Goal: Task Accomplishment & Management: Use online tool/utility

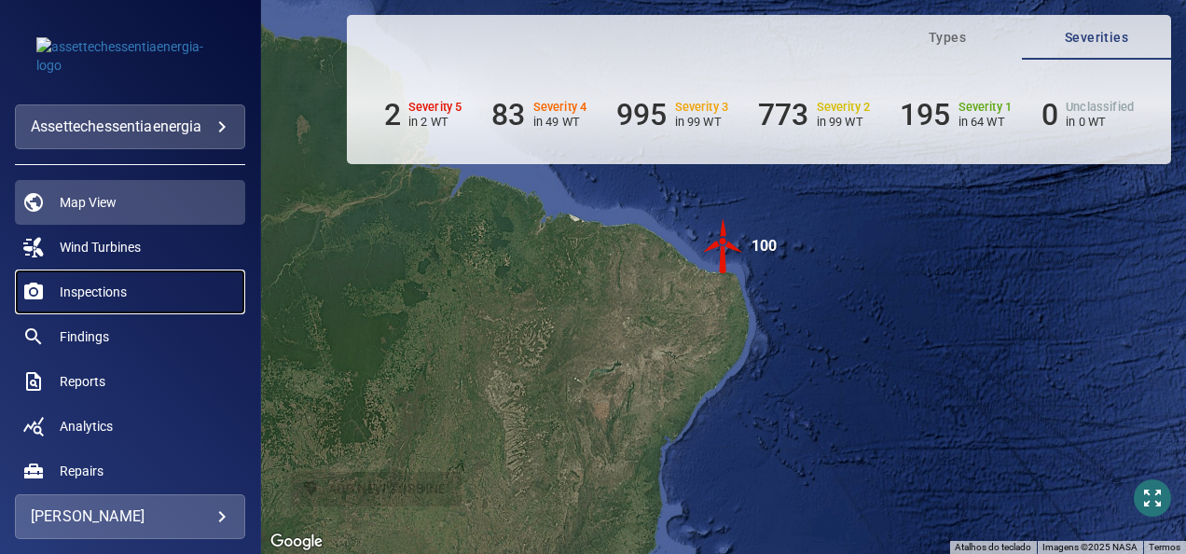
click at [91, 296] on span "Inspections" at bounding box center [93, 292] width 67 height 19
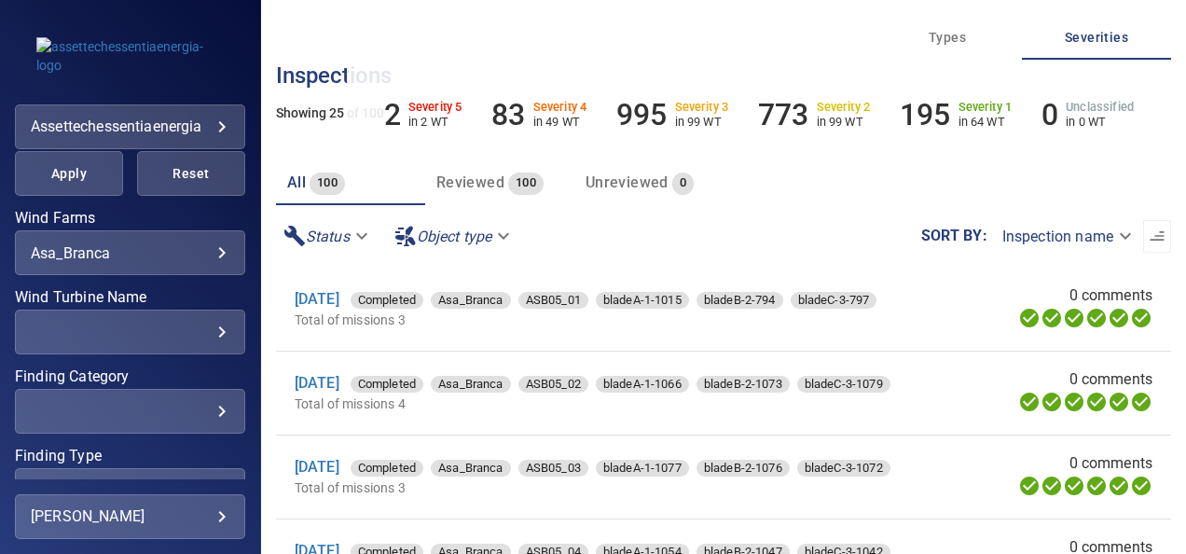
scroll to position [410, 0]
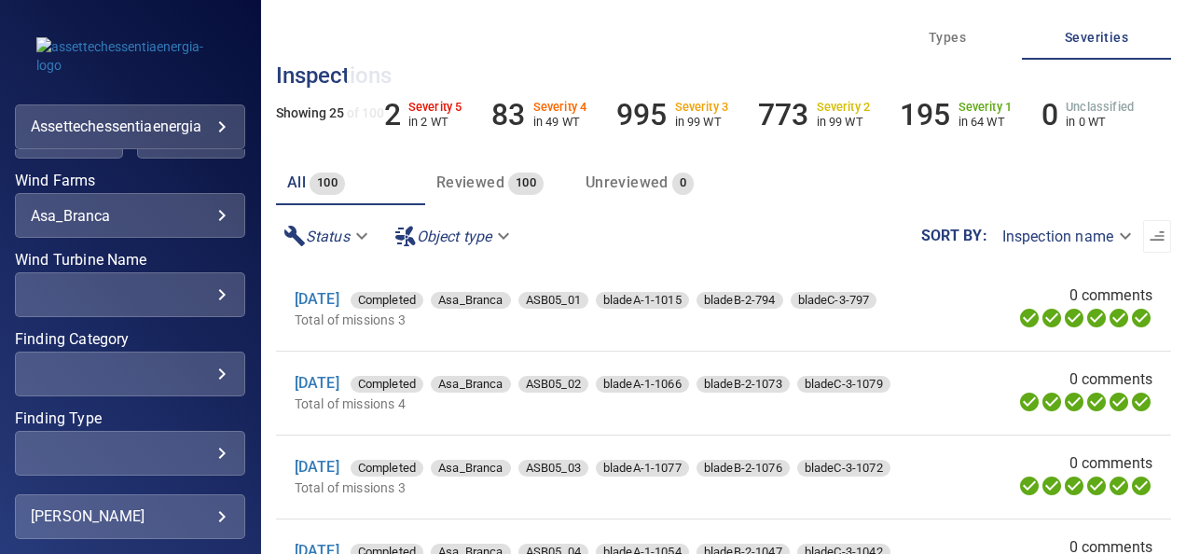
click at [204, 224] on div "**********" at bounding box center [130, 215] width 230 height 45
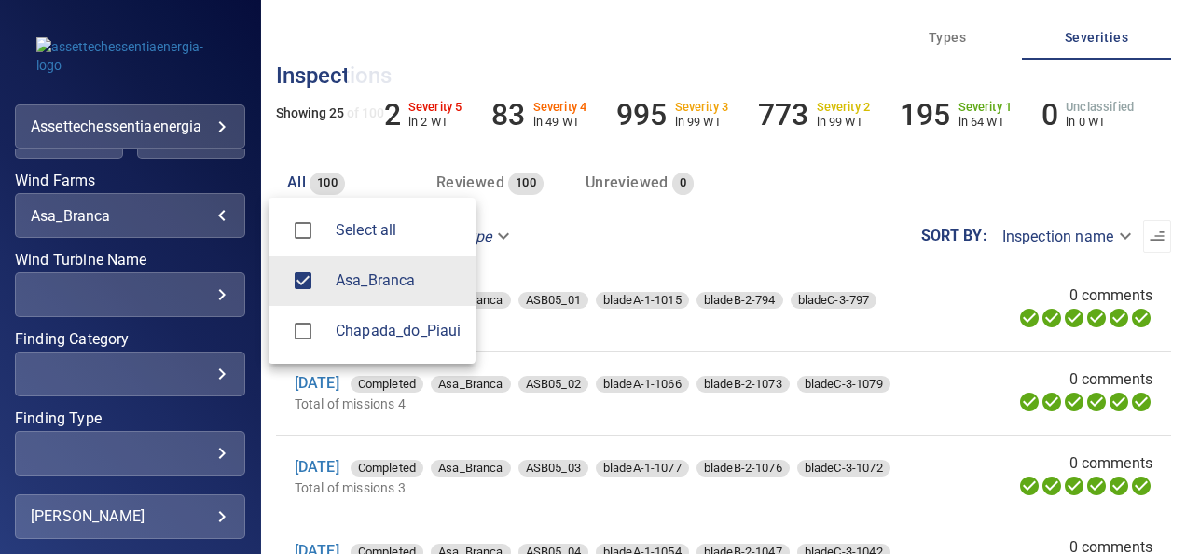
click at [206, 214] on body "**********" at bounding box center [593, 277] width 1186 height 554
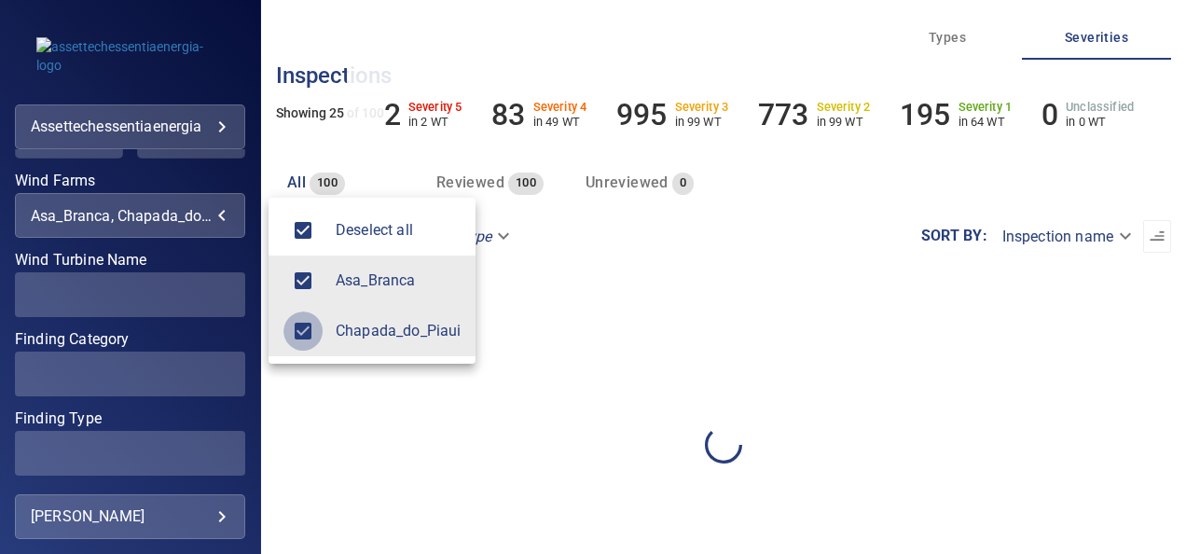
type input "**********"
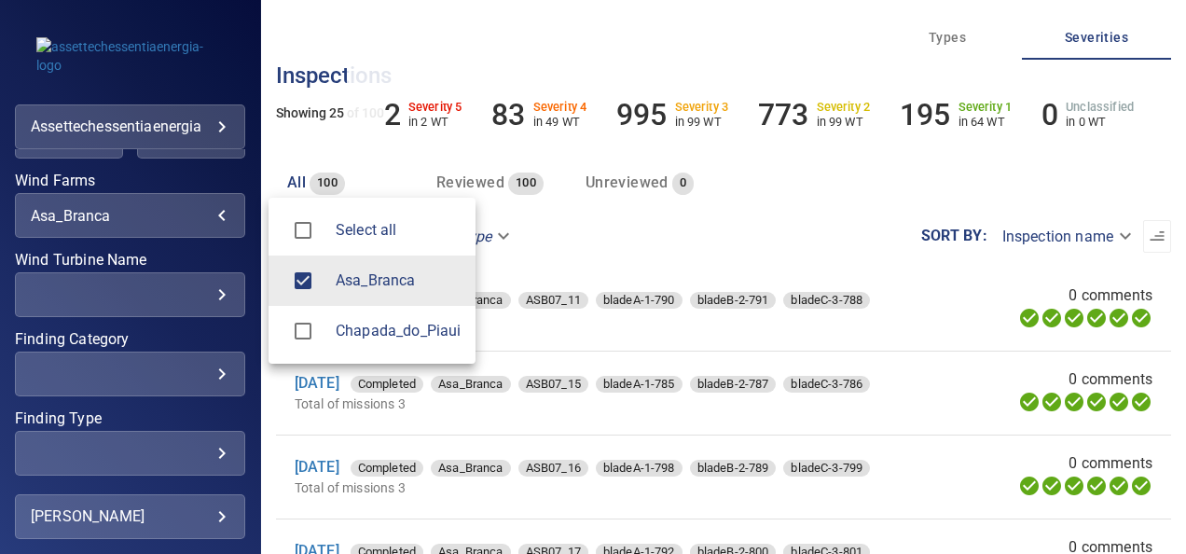
click at [211, 296] on div at bounding box center [593, 277] width 1186 height 554
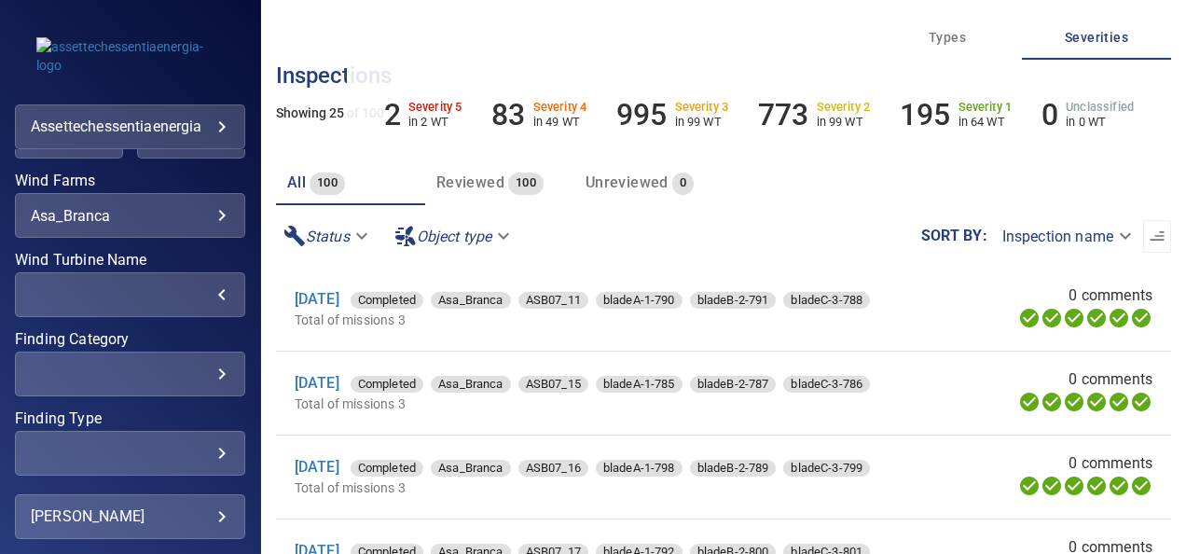
click at [211, 296] on div "​" at bounding box center [130, 295] width 199 height 18
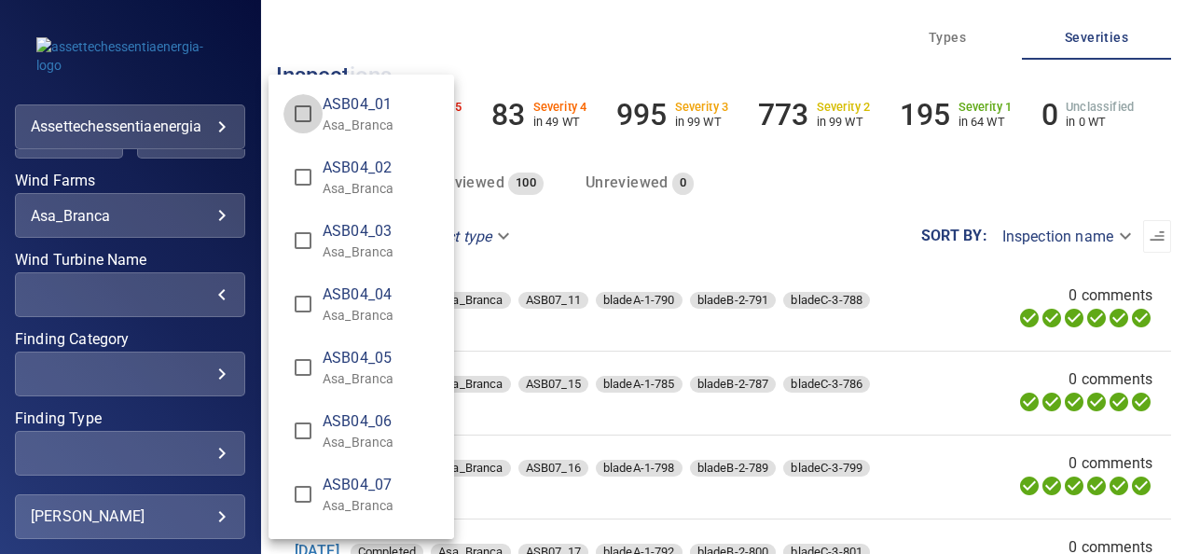
type input "**********"
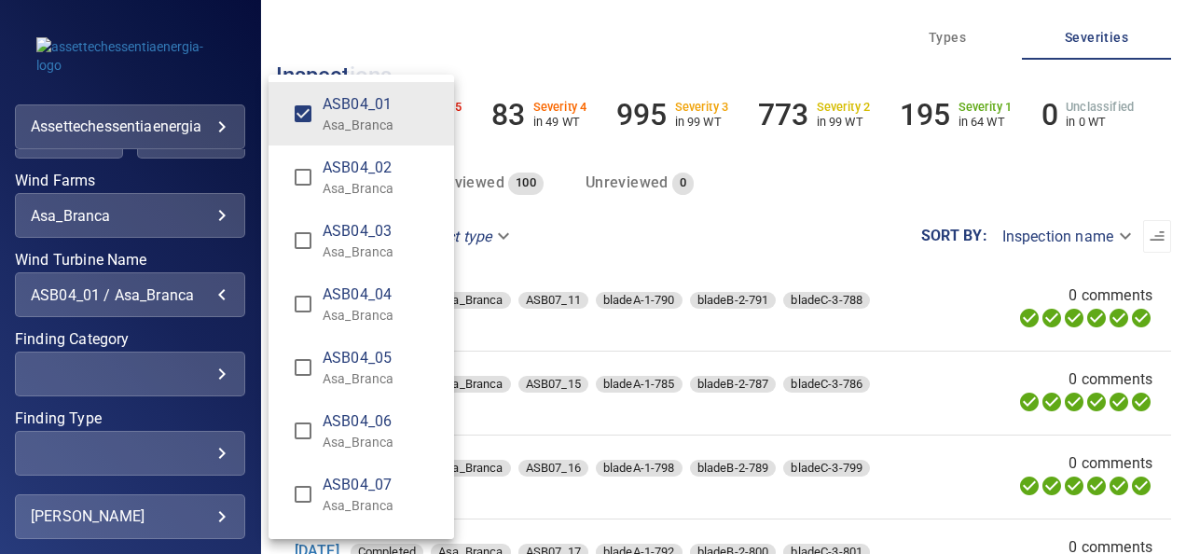
click at [254, 163] on div "Wind Turbine Name" at bounding box center [593, 277] width 1186 height 554
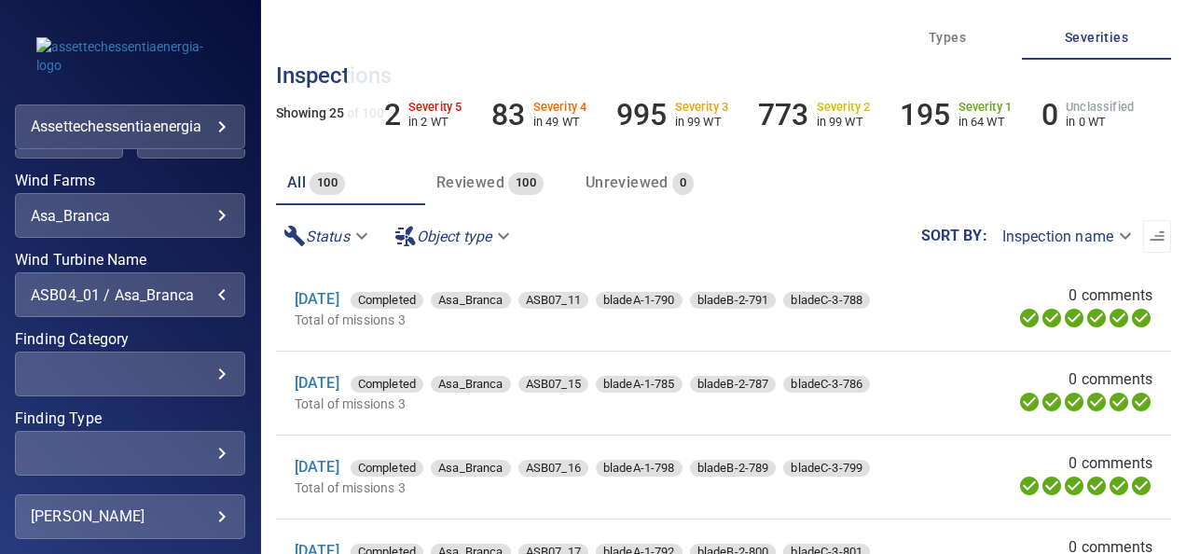
click at [254, 163] on div "ASB04_01 Asa_Branca ASB04_02 Asa_Branca ASB04_03 Asa_Branca ASB04_04 Asa_Branca…" at bounding box center [593, 277] width 1186 height 554
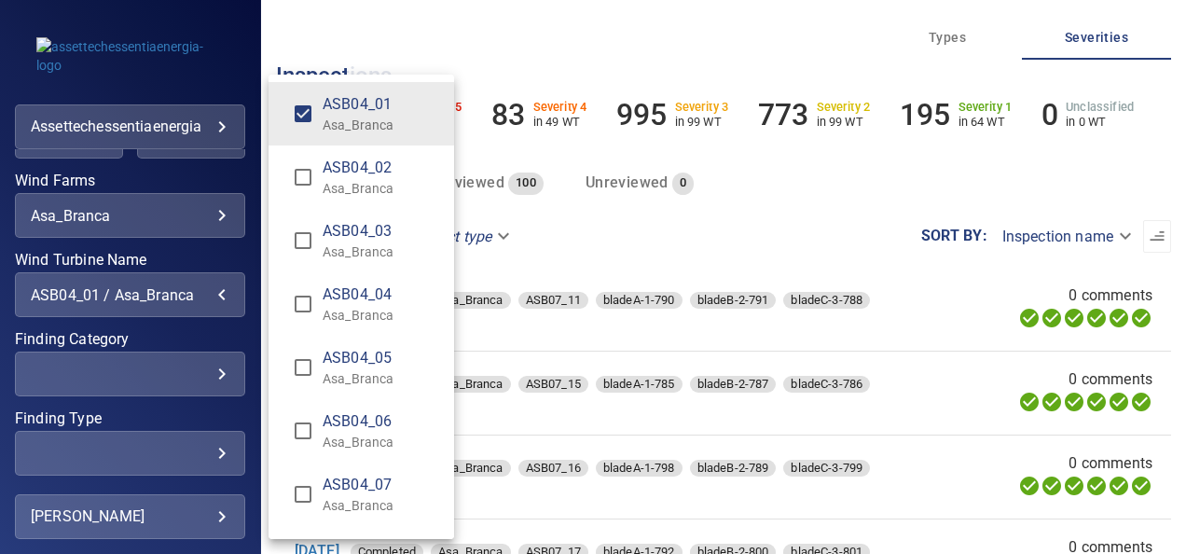
drag, startPoint x: 249, startPoint y: 352, endPoint x: 260, endPoint y: 285, distance: 68.1
click at [260, 285] on div "Wind Turbine Name" at bounding box center [593, 277] width 1186 height 554
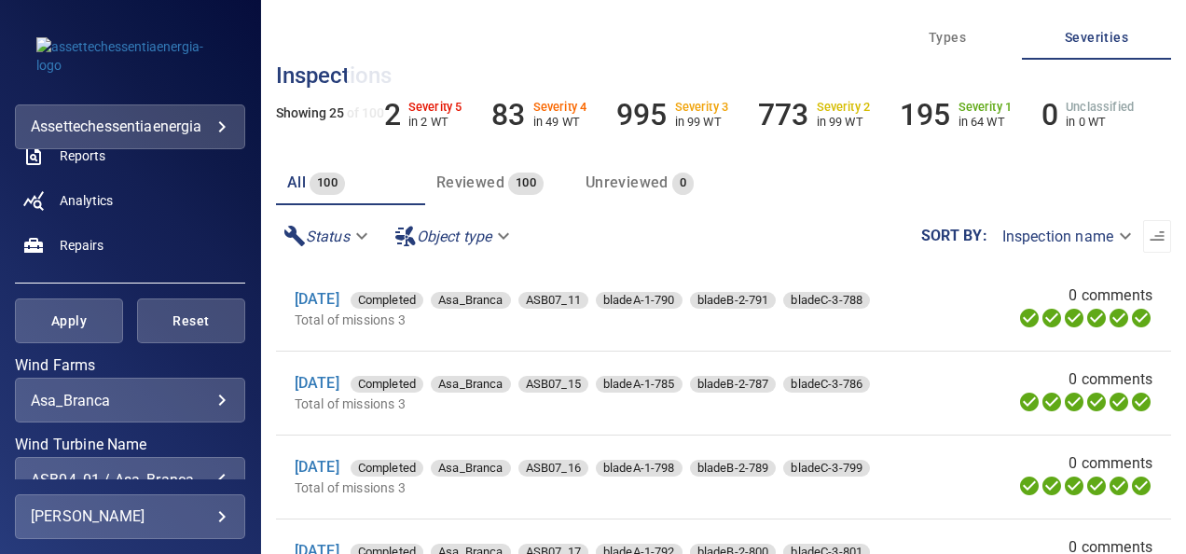
scroll to position [236, 0]
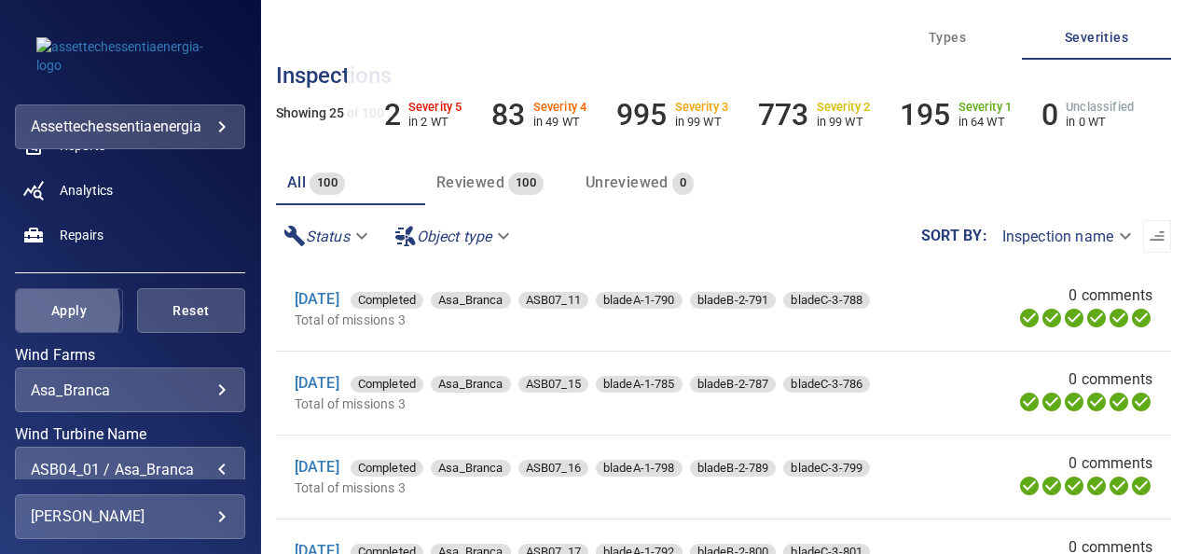
click at [28, 310] on button "Apply" at bounding box center [69, 310] width 108 height 45
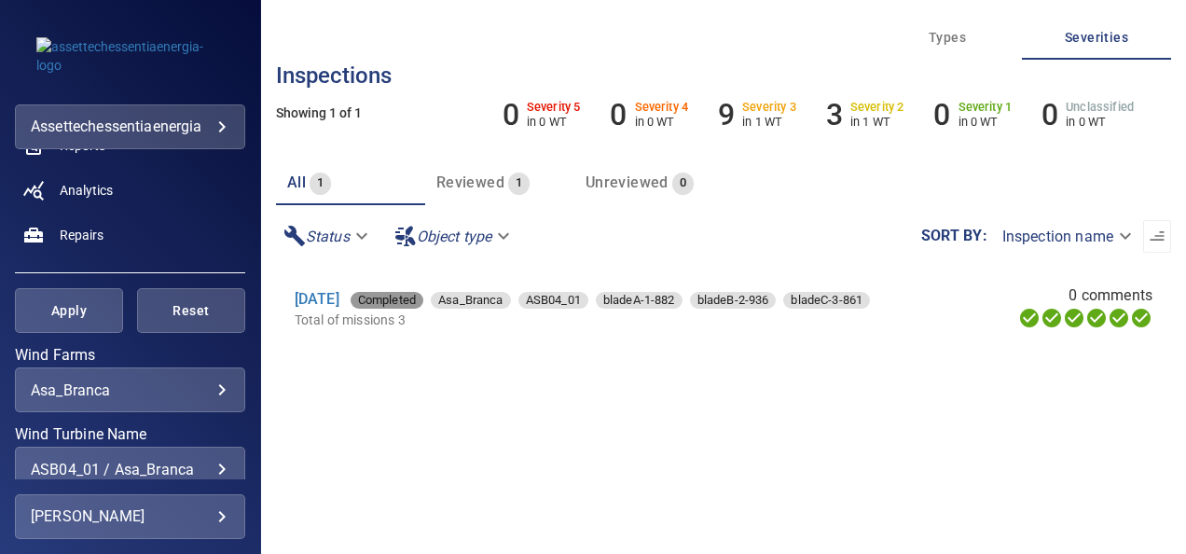
click at [423, 296] on span "Completed" at bounding box center [387, 300] width 73 height 19
type input "*********"
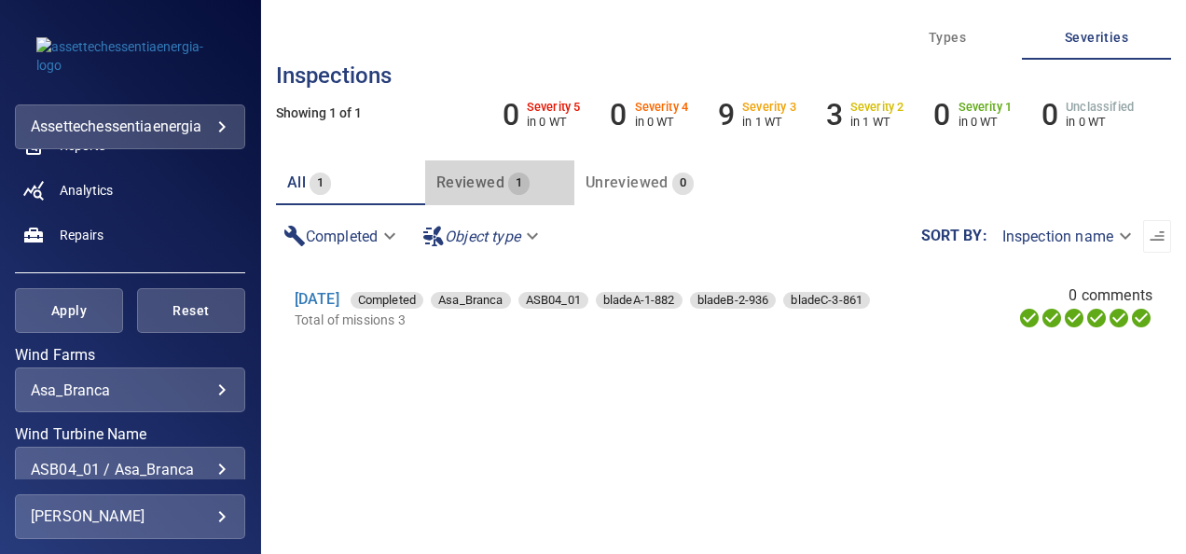
click at [475, 183] on span "Reviewed" at bounding box center [470, 182] width 68 height 18
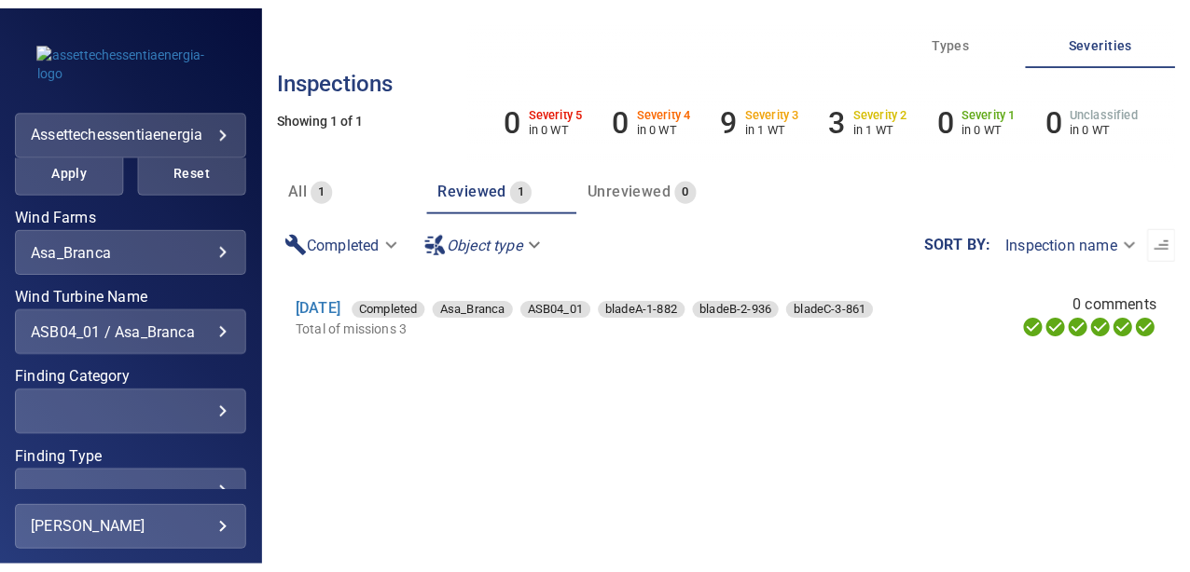
scroll to position [385, 0]
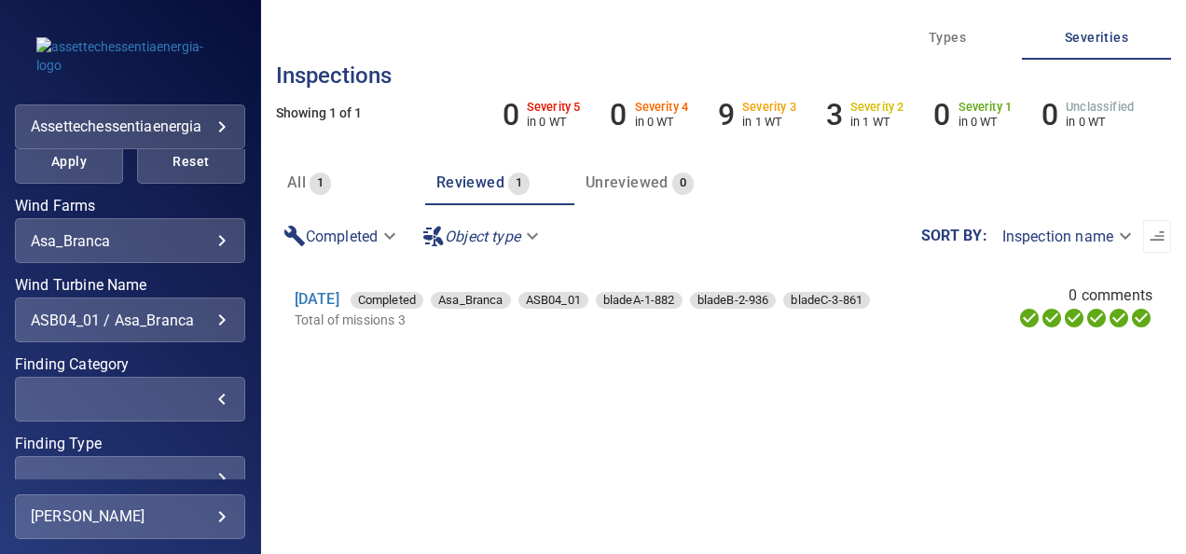
click at [213, 398] on div "​" at bounding box center [130, 400] width 199 height 18
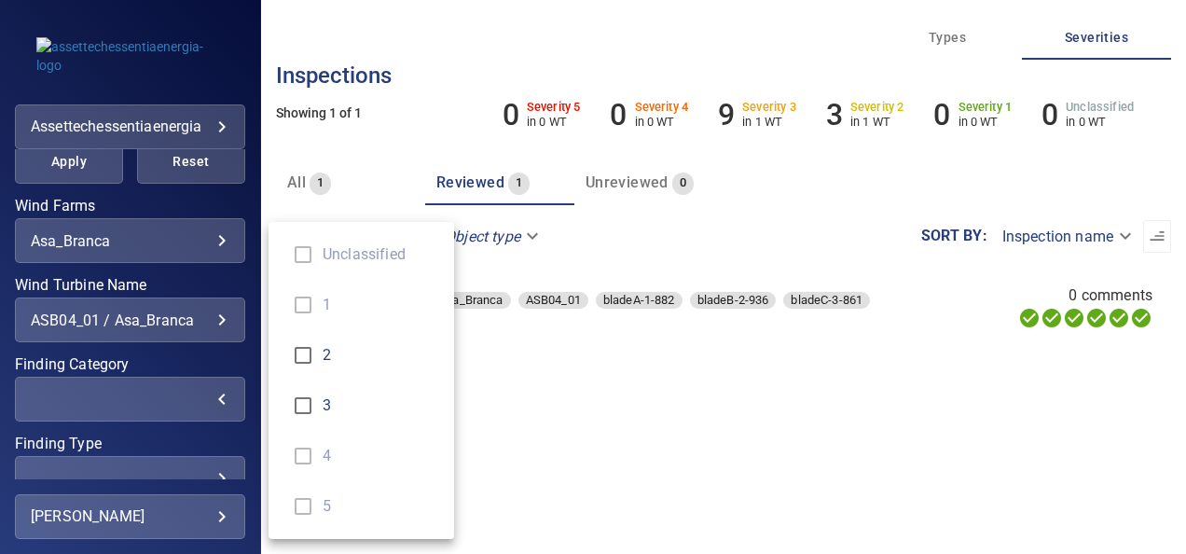
click at [213, 398] on div "Finding Category" at bounding box center [593, 277] width 1186 height 554
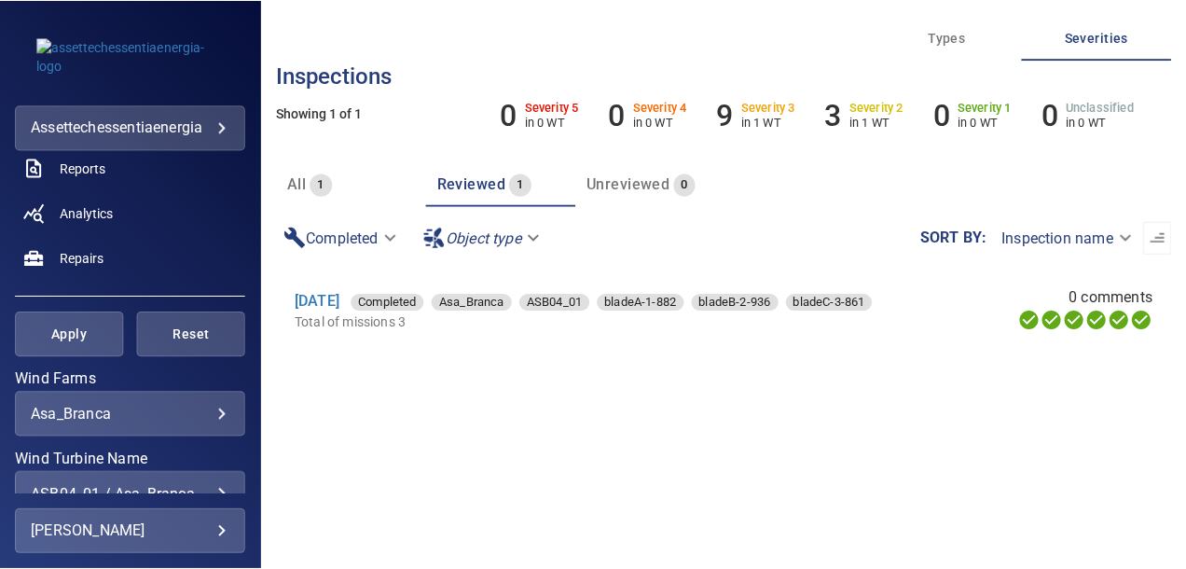
scroll to position [214, 0]
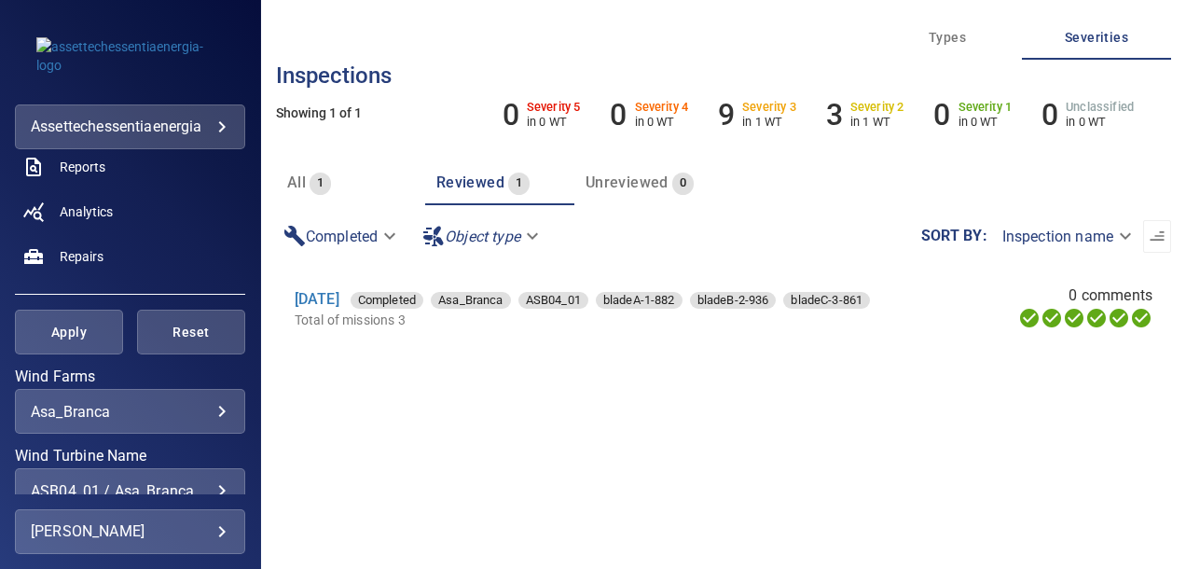
click at [608, 179] on span "Unreviewed" at bounding box center [627, 182] width 83 height 18
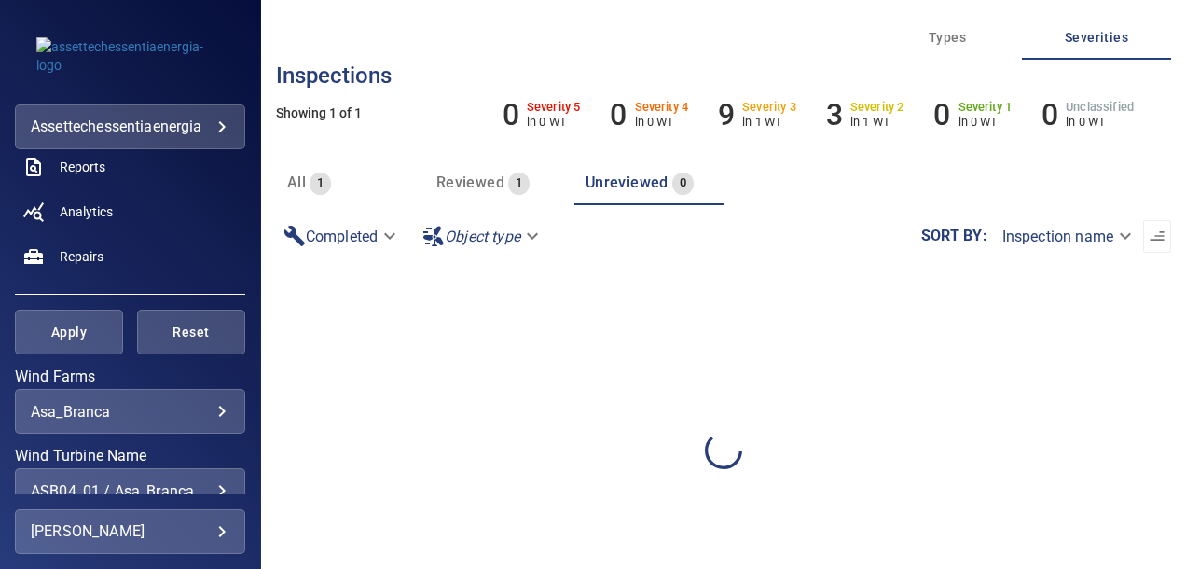
scroll to position [0, 7]
click at [315, 186] on span "1" at bounding box center [320, 182] width 21 height 21
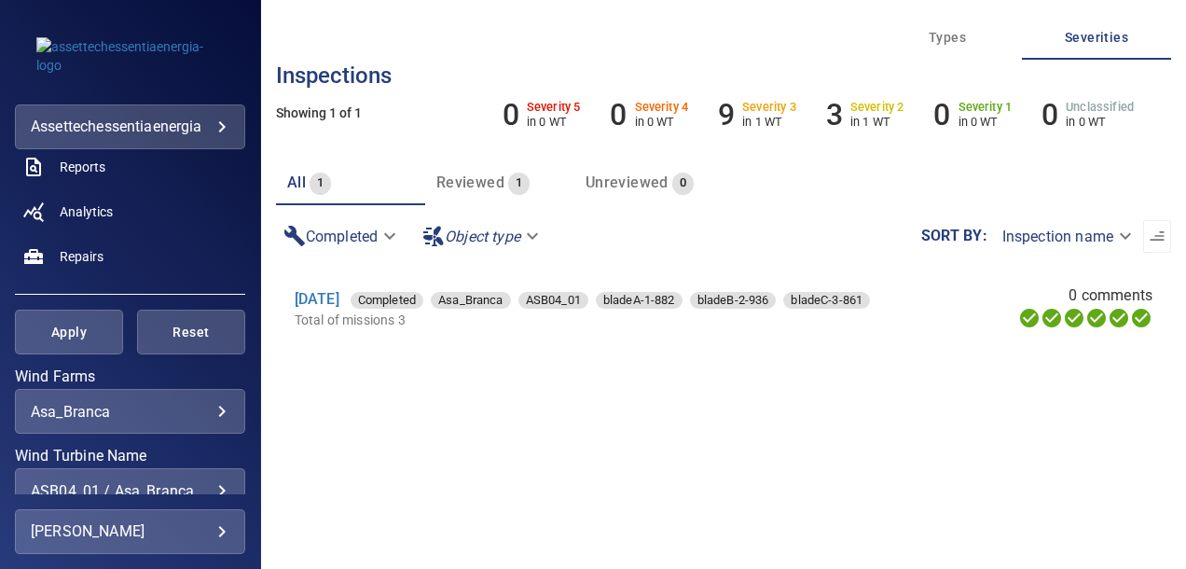
scroll to position [0, 0]
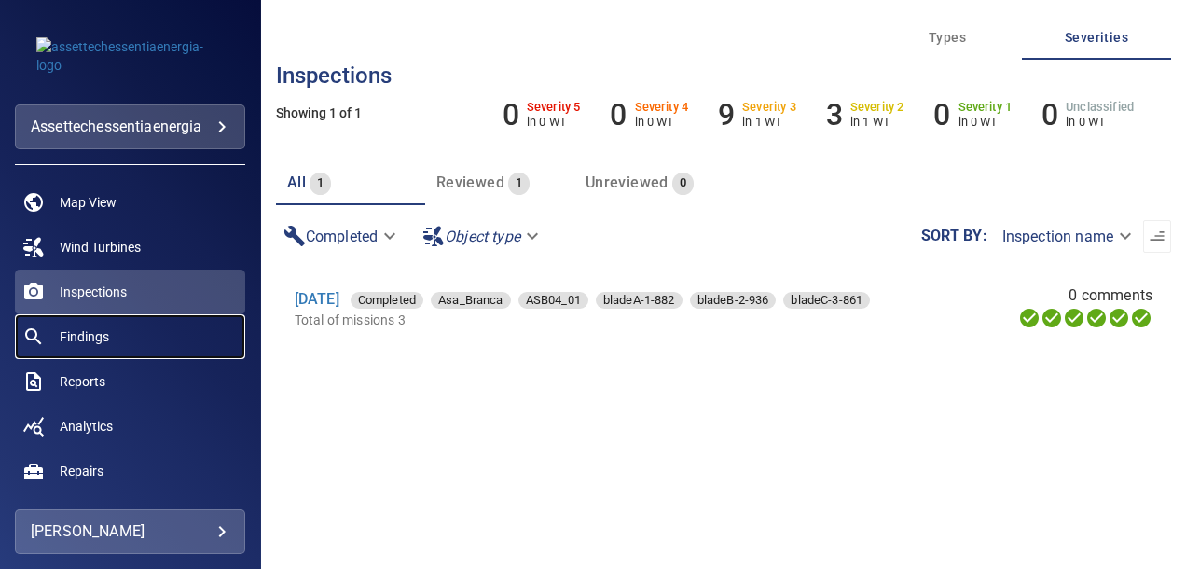
click at [105, 338] on span "Findings" at bounding box center [84, 336] width 49 height 19
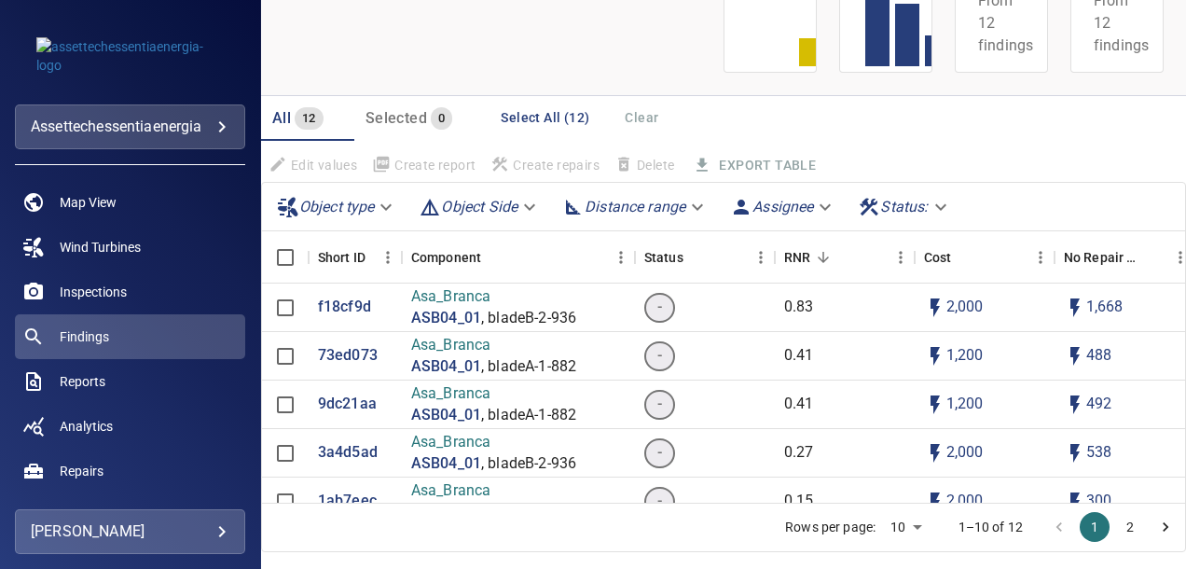
scroll to position [174, 0]
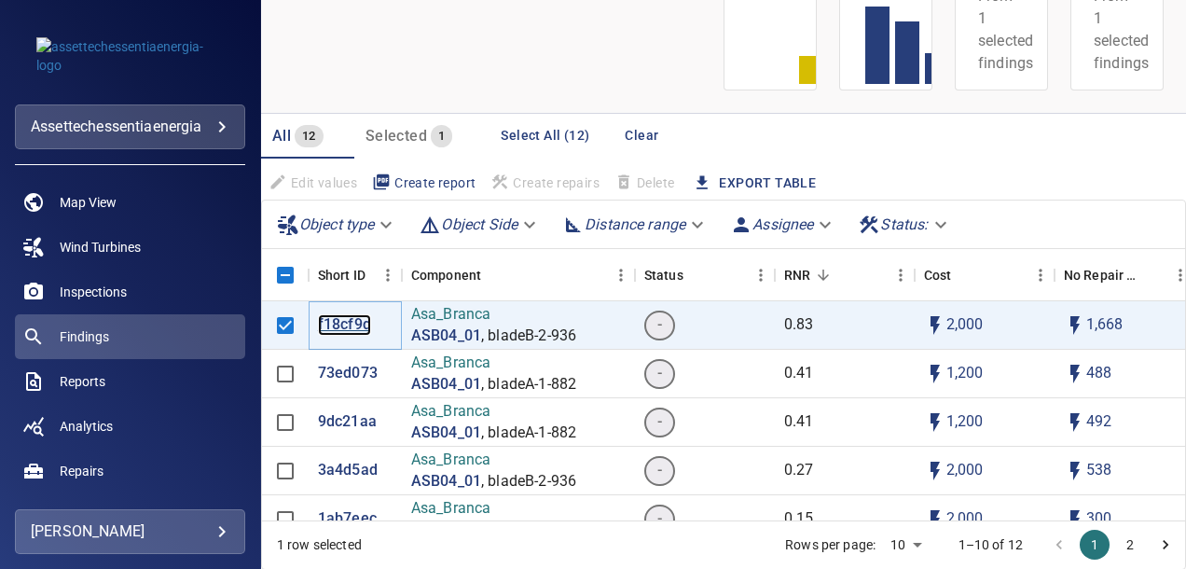
click at [345, 326] on p "f18cf9d" at bounding box center [344, 324] width 53 height 21
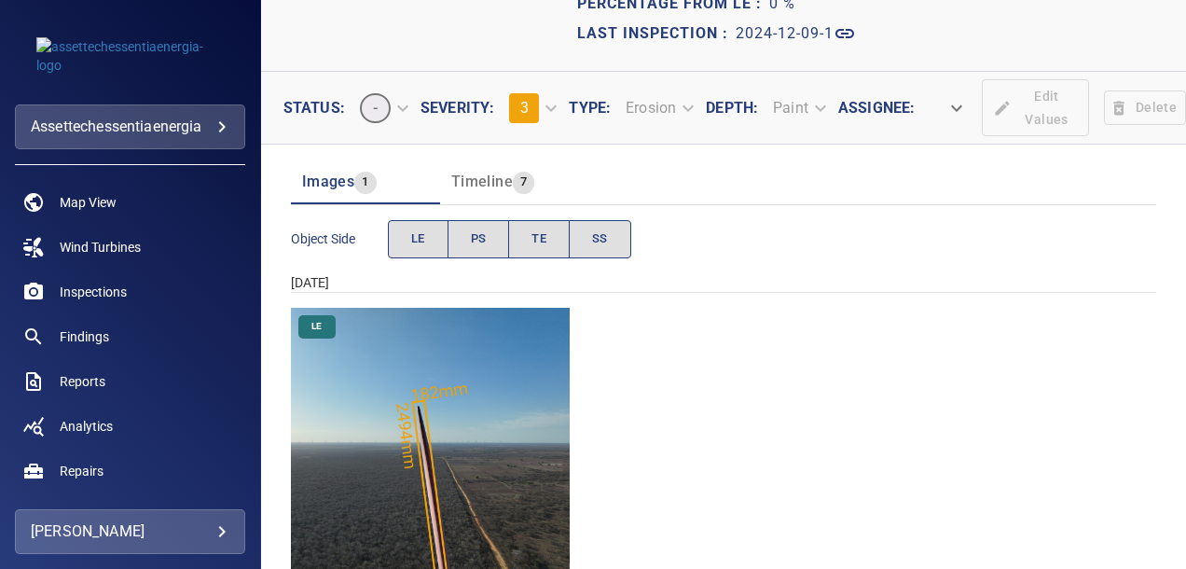
scroll to position [145, 0]
click at [544, 455] on img "Asa_Branca/ASB04_01/2024-12-09-1/2024-12-09-2/image71wp71.jpg" at bounding box center [430, 448] width 279 height 279
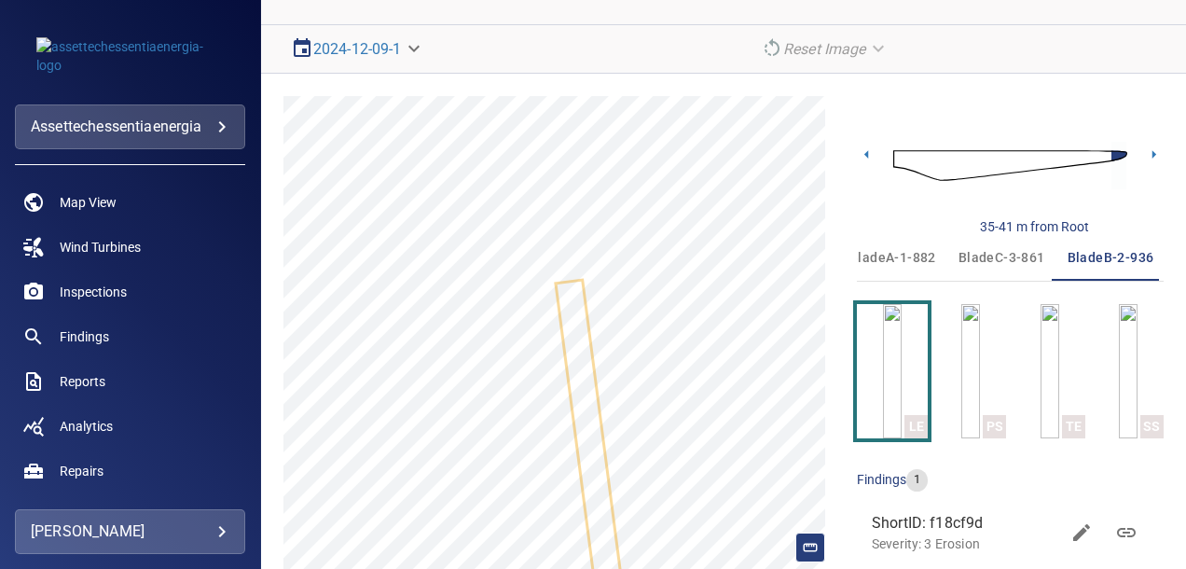
scroll to position [133, 0]
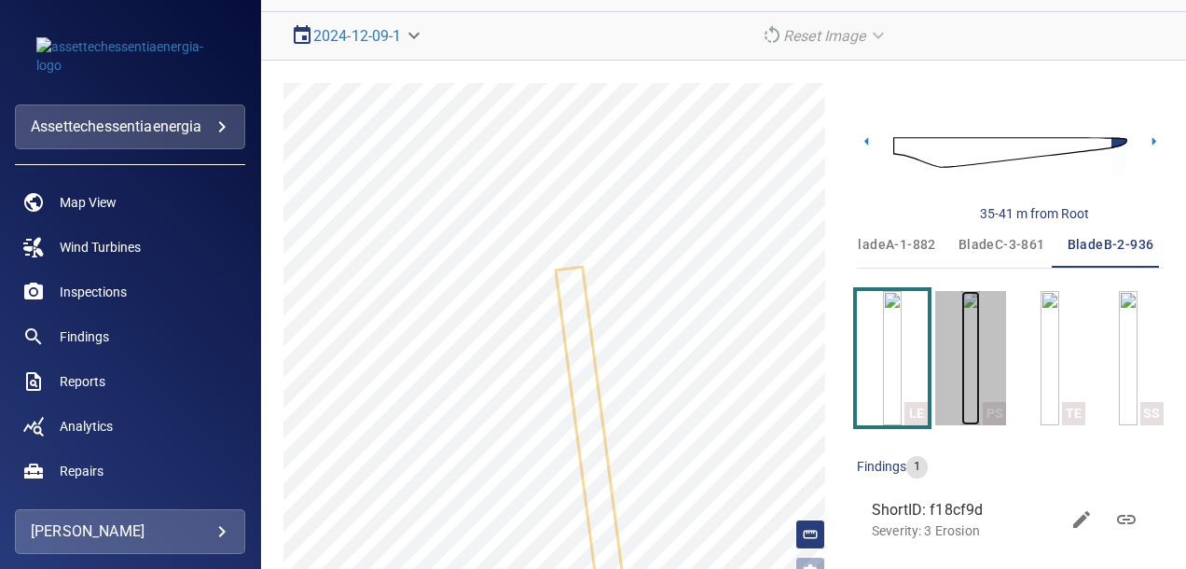
click at [976, 390] on img "button" at bounding box center [970, 358] width 19 height 134
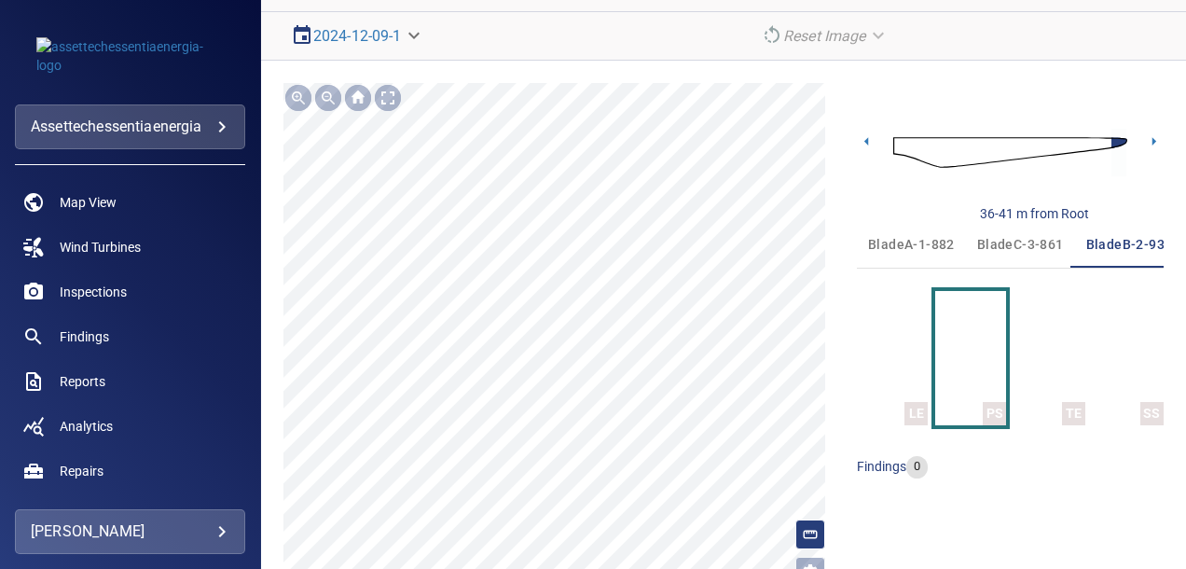
scroll to position [0, 19]
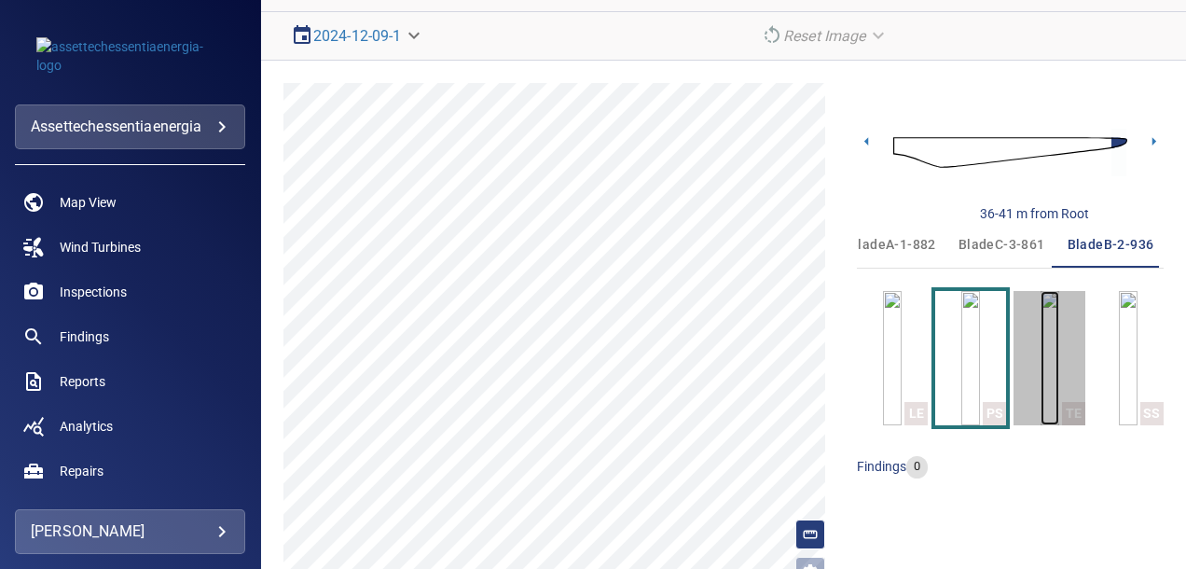
click at [1041, 369] on img "button" at bounding box center [1050, 358] width 19 height 134
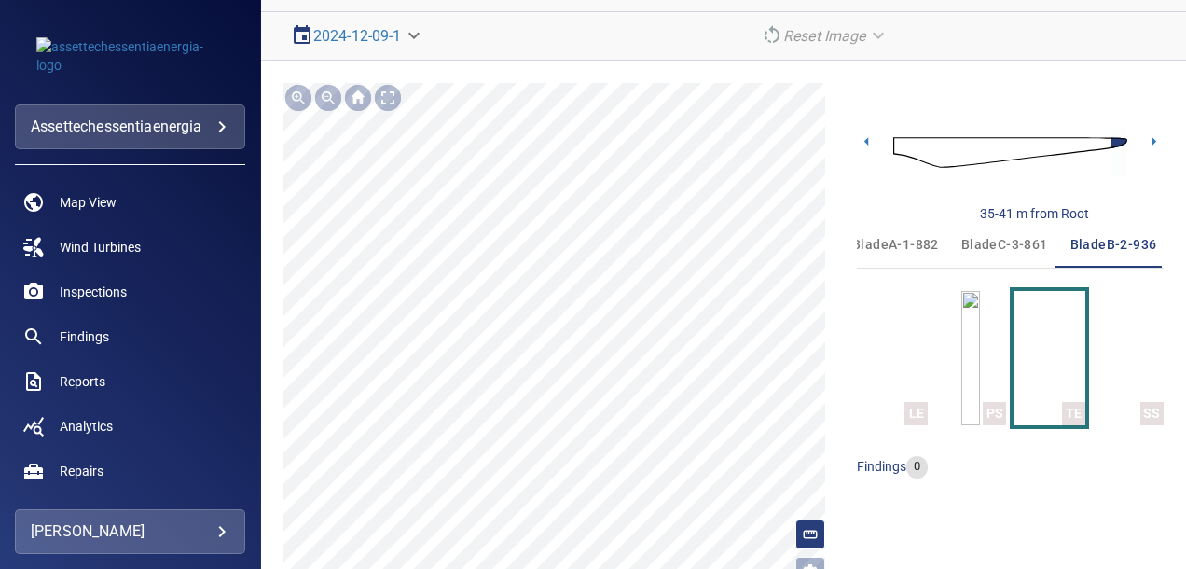
scroll to position [0, 19]
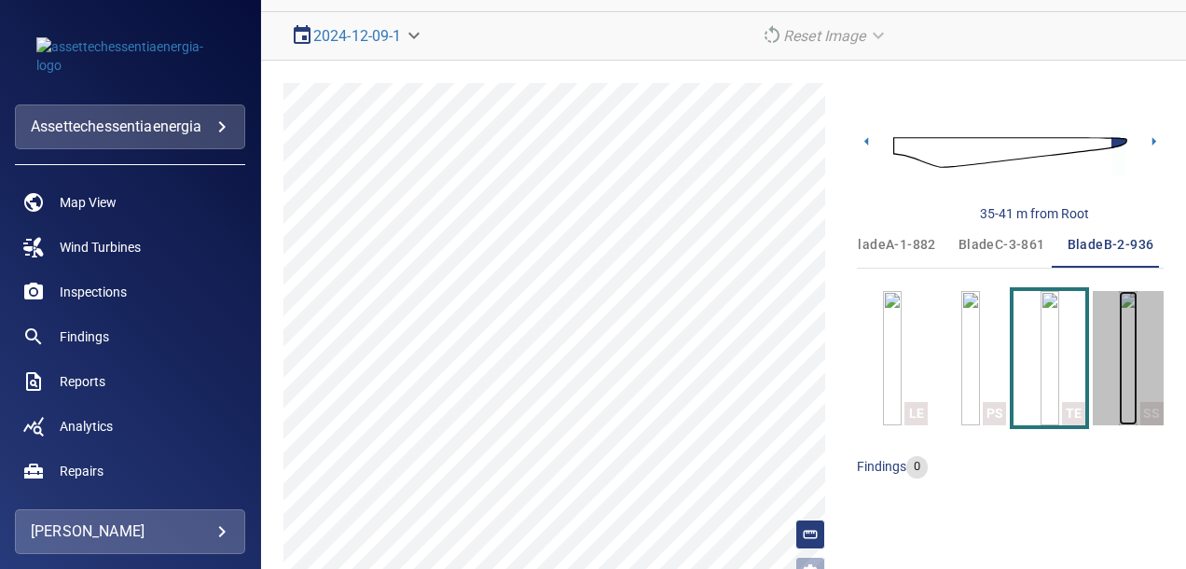
click at [1123, 331] on img "button" at bounding box center [1128, 358] width 19 height 134
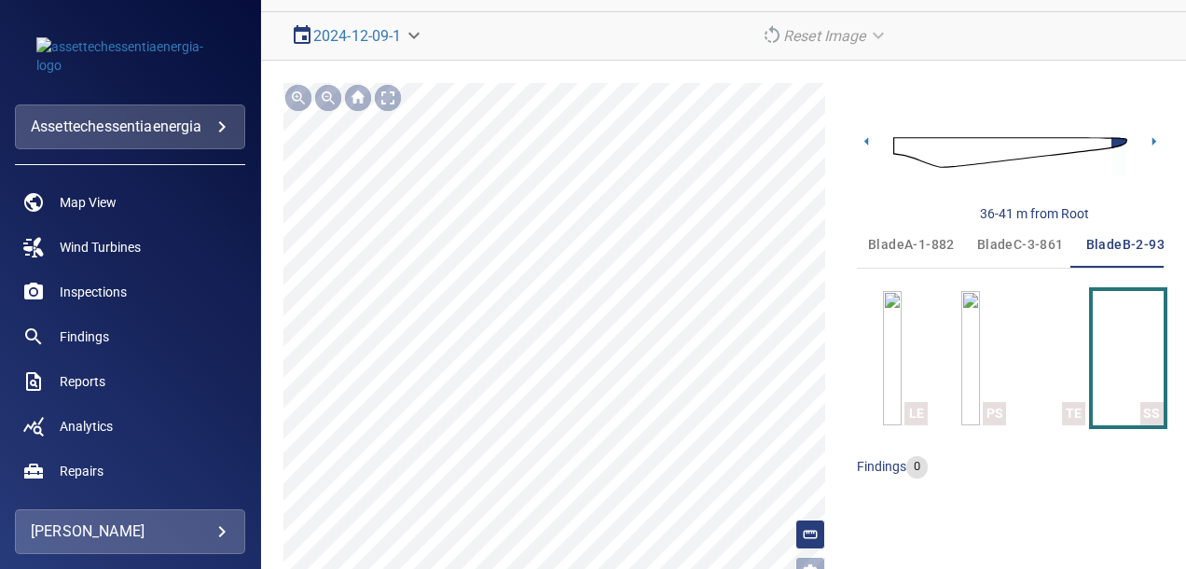
scroll to position [0, 19]
click at [857, 137] on icon at bounding box center [867, 141] width 20 height 20
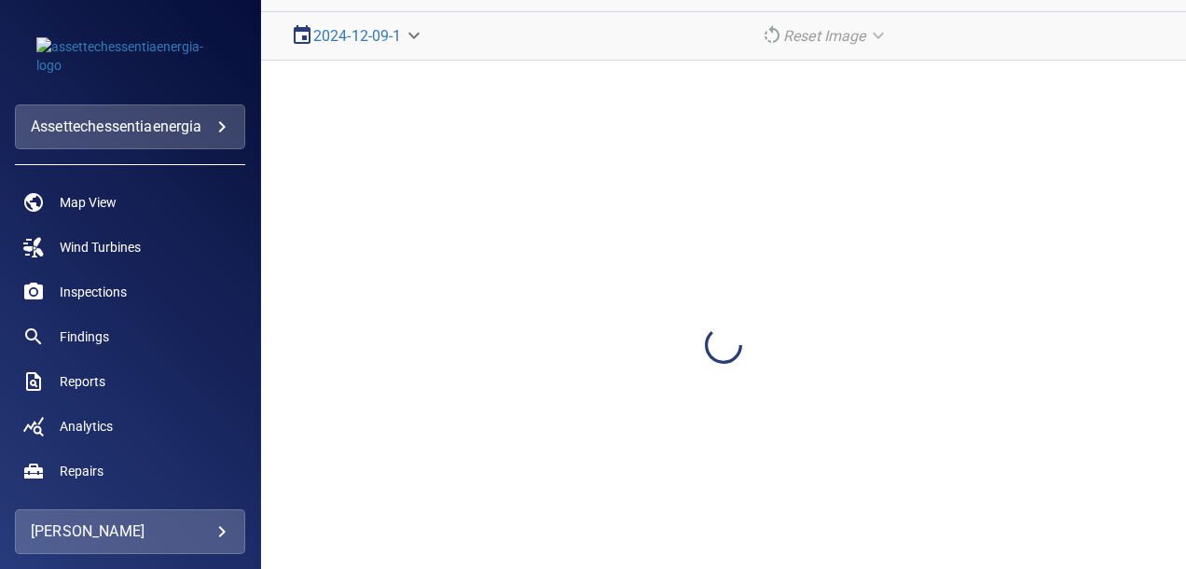
click at [857, 137] on div at bounding box center [723, 345] width 925 height 569
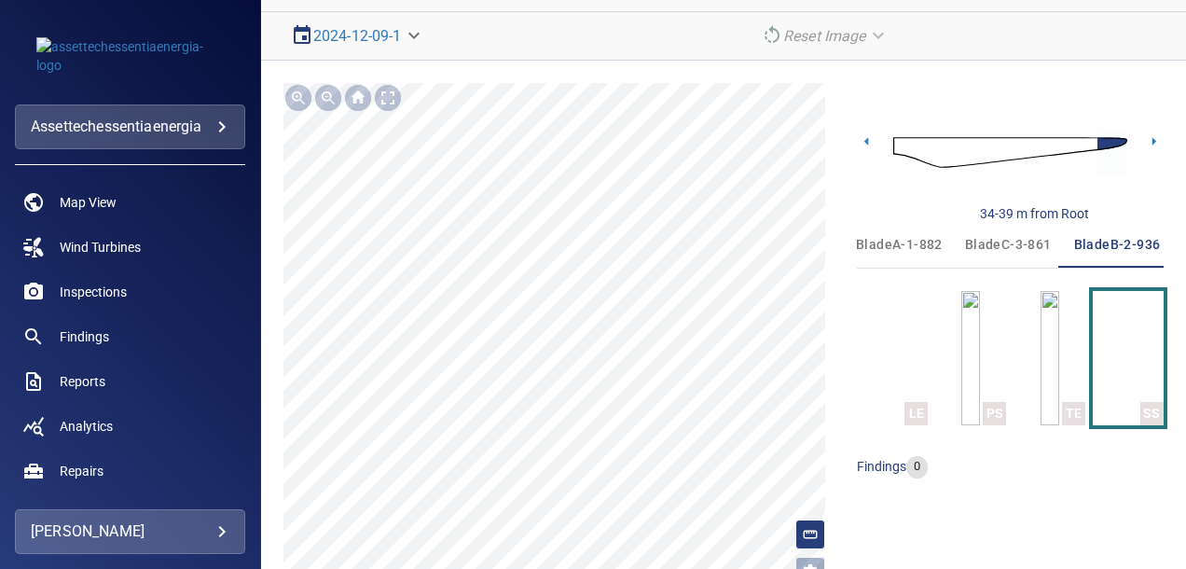
scroll to position [0, 19]
click at [857, 137] on icon at bounding box center [867, 141] width 20 height 20
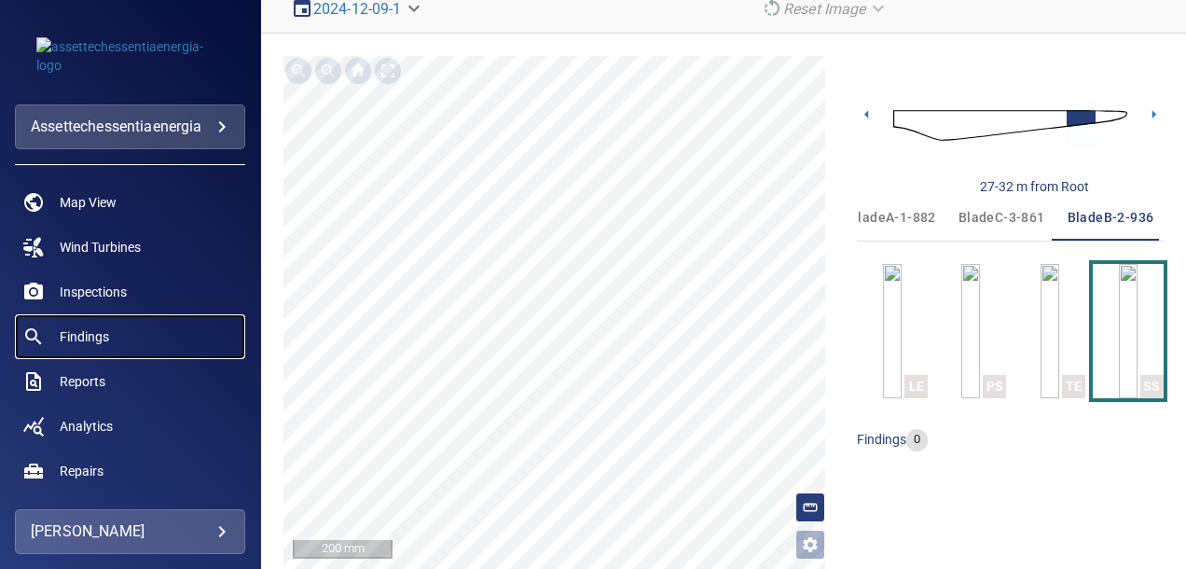
click at [103, 341] on span "Findings" at bounding box center [84, 336] width 49 height 19
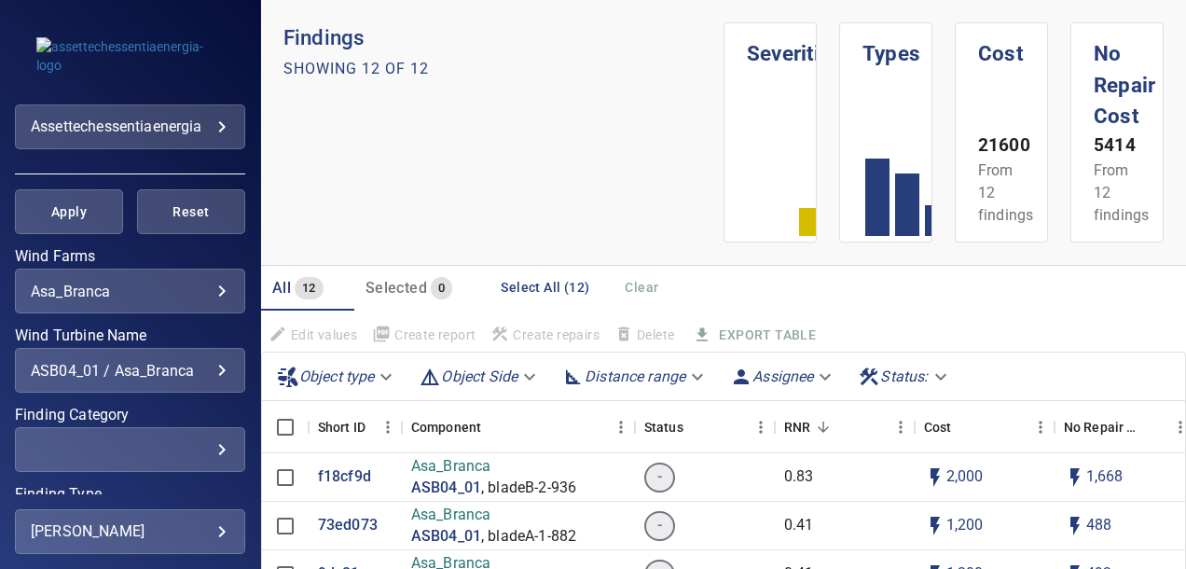
scroll to position [336, 0]
click at [206, 371] on div "ASB04_01 / Asa_Branca" at bounding box center [130, 370] width 199 height 18
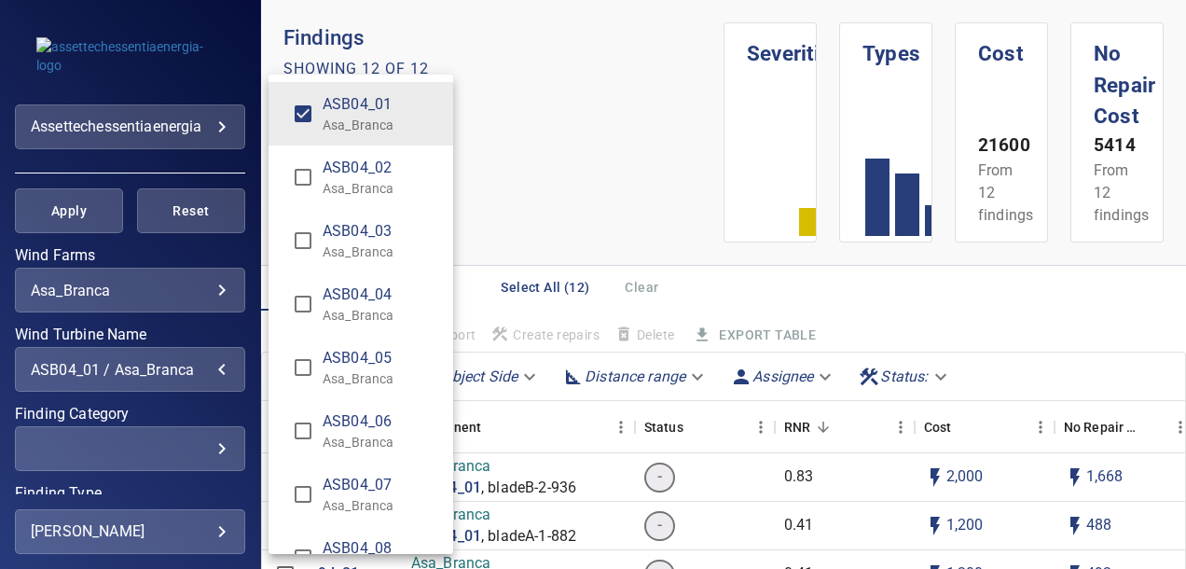
click at [604, 113] on div "Wind Turbine Name" at bounding box center [593, 284] width 1186 height 569
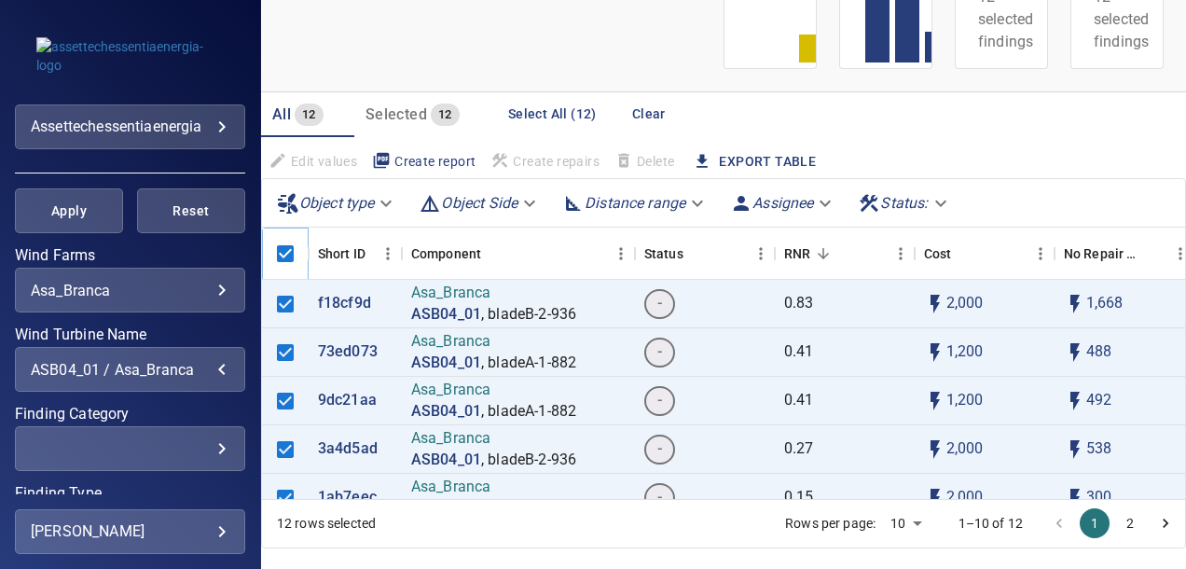
scroll to position [216, 0]
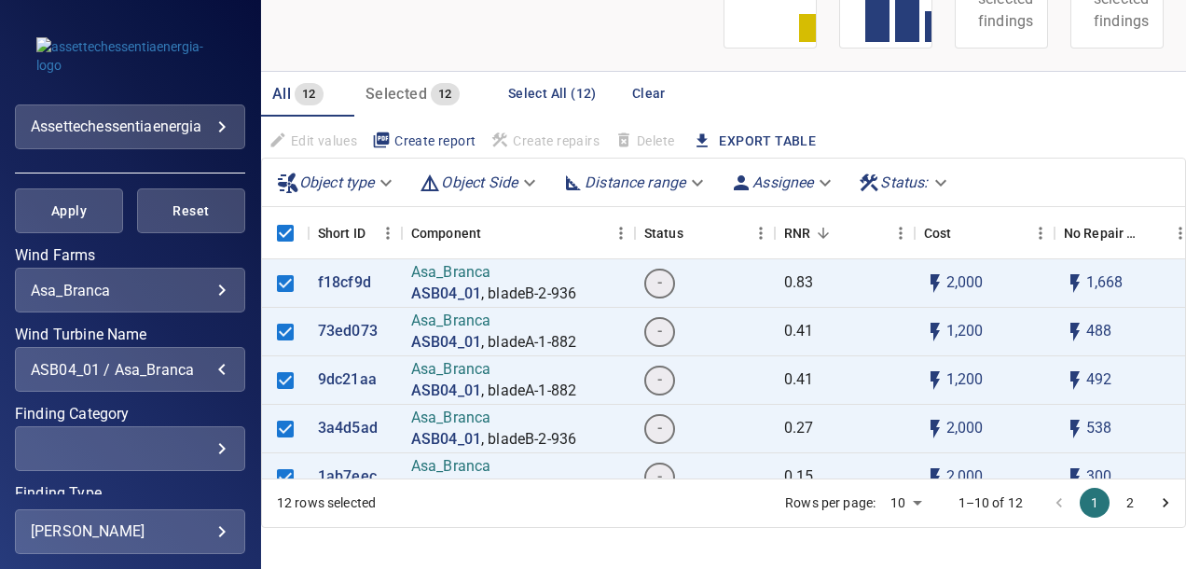
click at [209, 369] on div "ASB04_01 / Asa_Branca" at bounding box center [130, 370] width 199 height 18
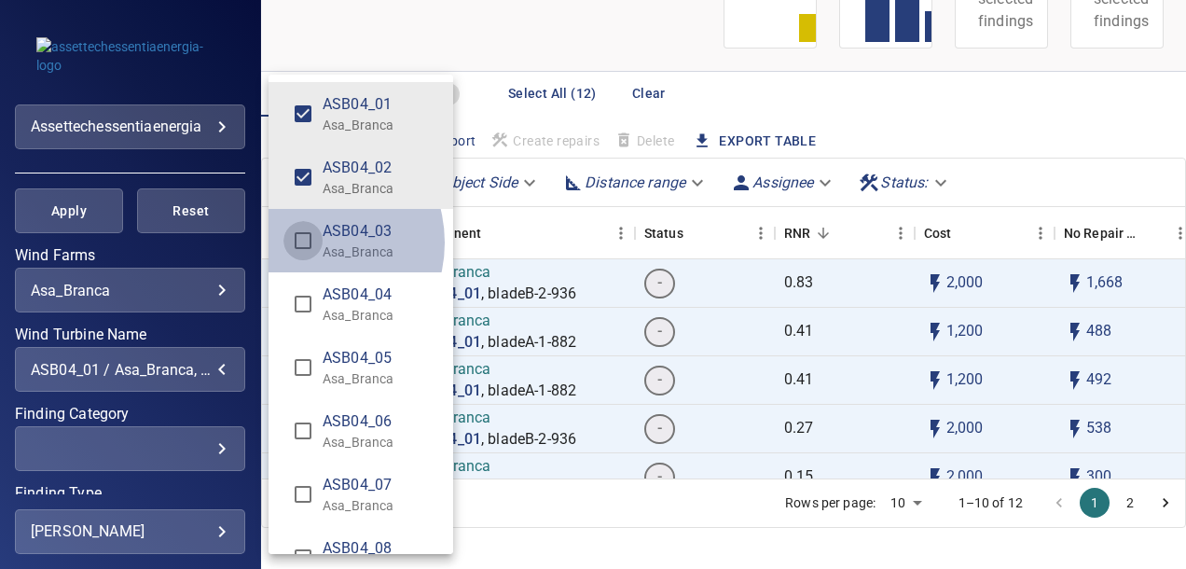
type input "**********"
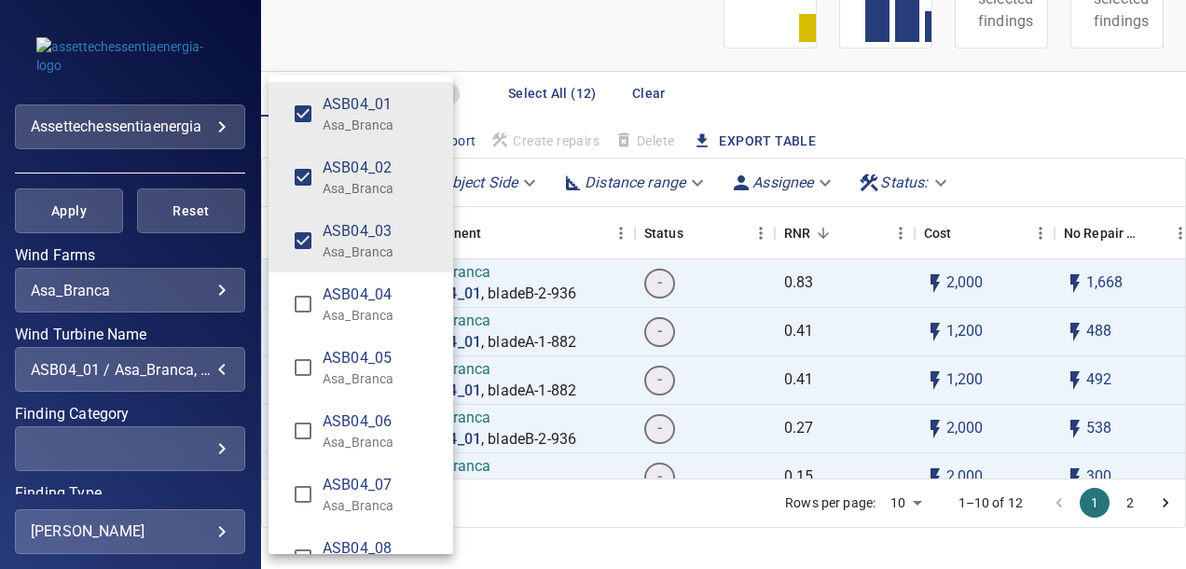
click at [479, 45] on div "Wind Turbine Name" at bounding box center [593, 284] width 1186 height 569
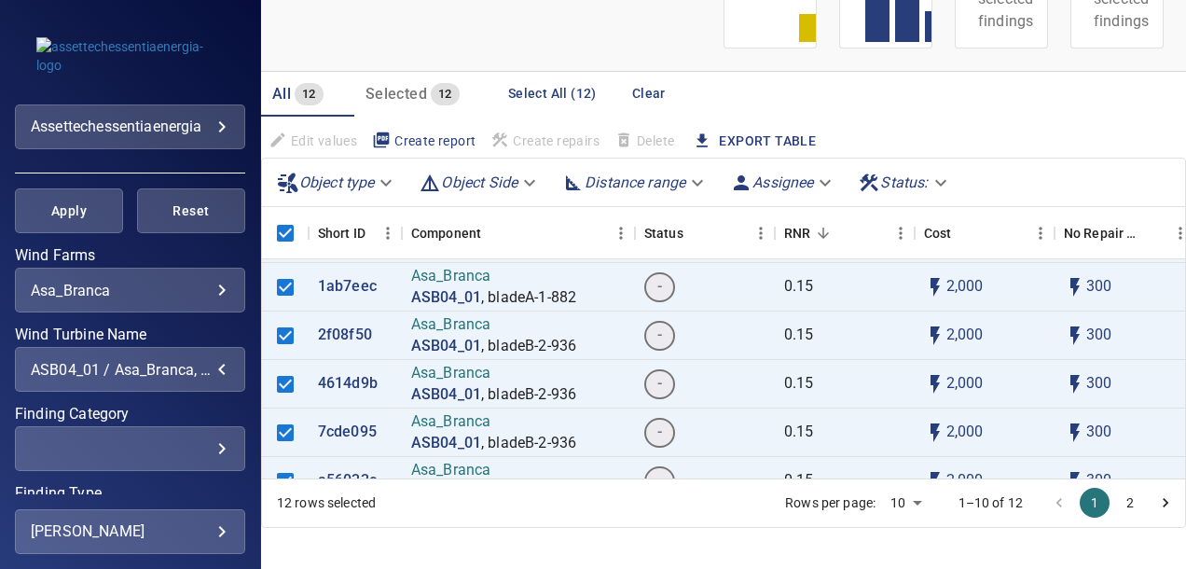
scroll to position [223, 0]
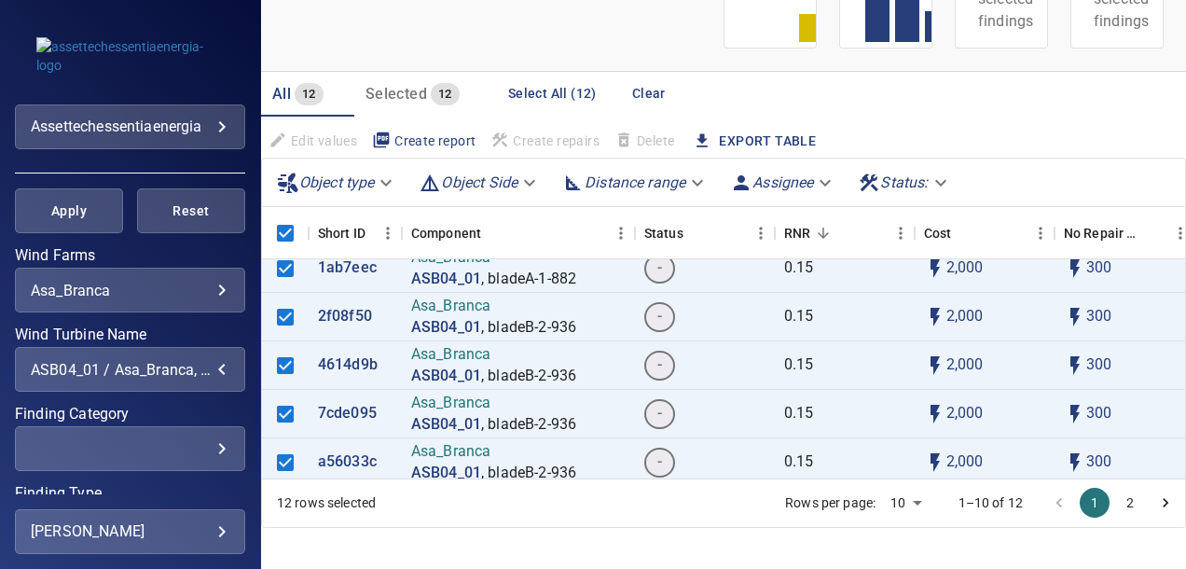
click at [211, 295] on body "**********" at bounding box center [593, 284] width 1186 height 569
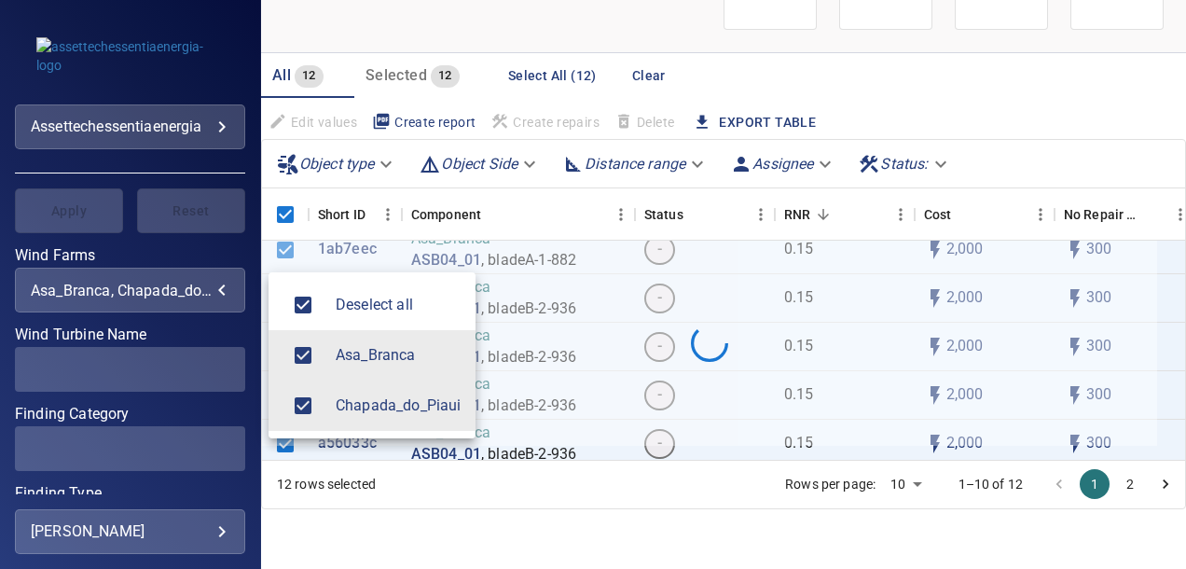
scroll to position [141, 0]
type input "**********"
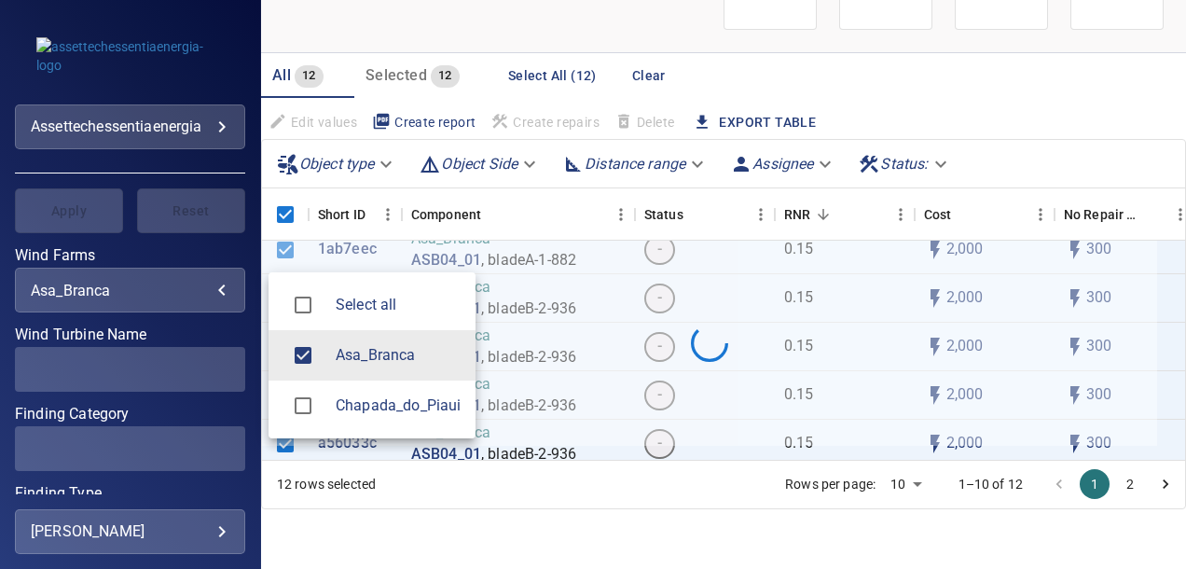
click at [549, 17] on div at bounding box center [593, 284] width 1186 height 569
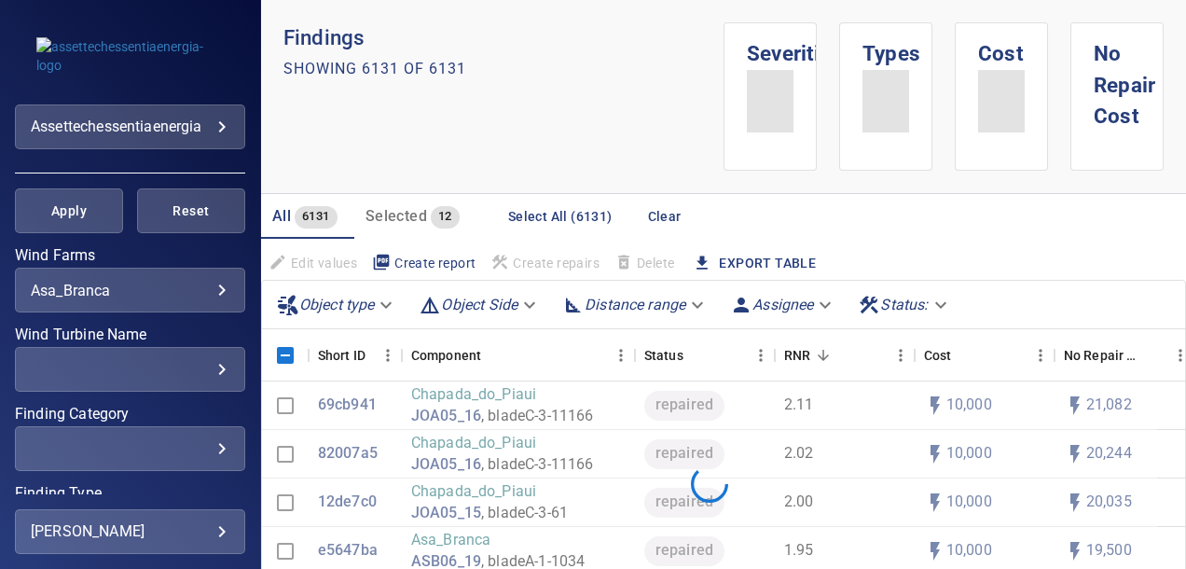
scroll to position [169, 0]
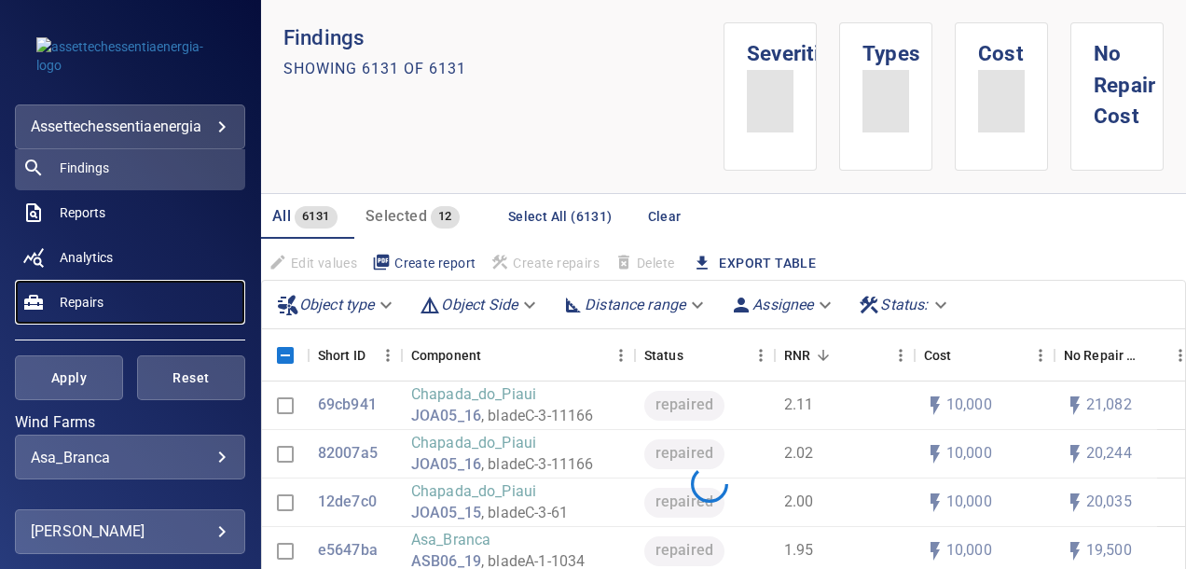
click at [134, 323] on link "Repairs" at bounding box center [130, 302] width 230 height 45
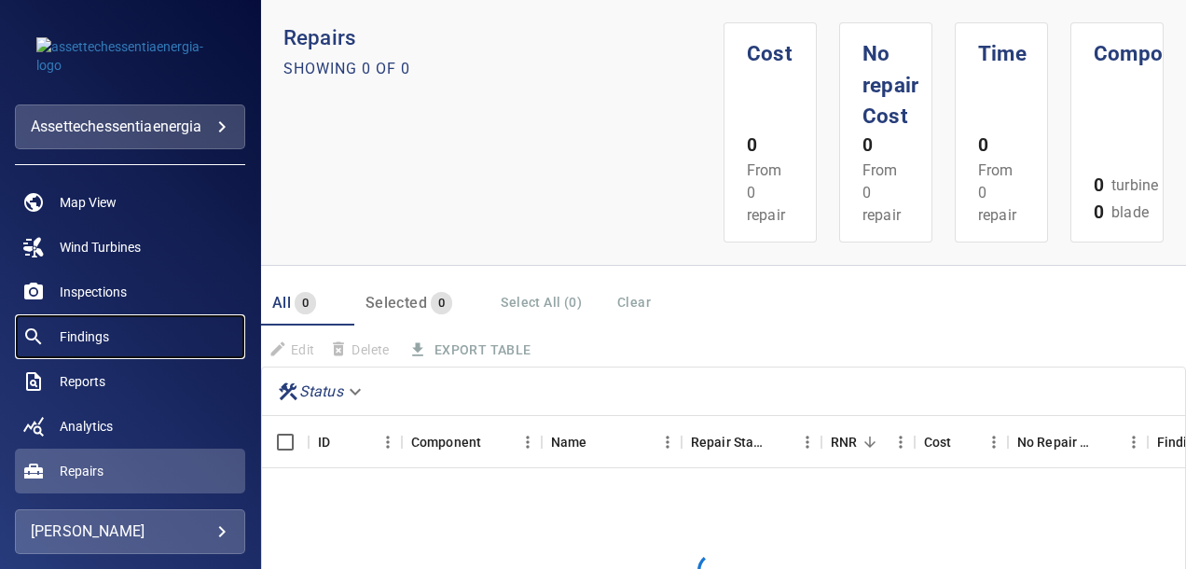
click at [117, 332] on link "Findings" at bounding box center [130, 336] width 230 height 45
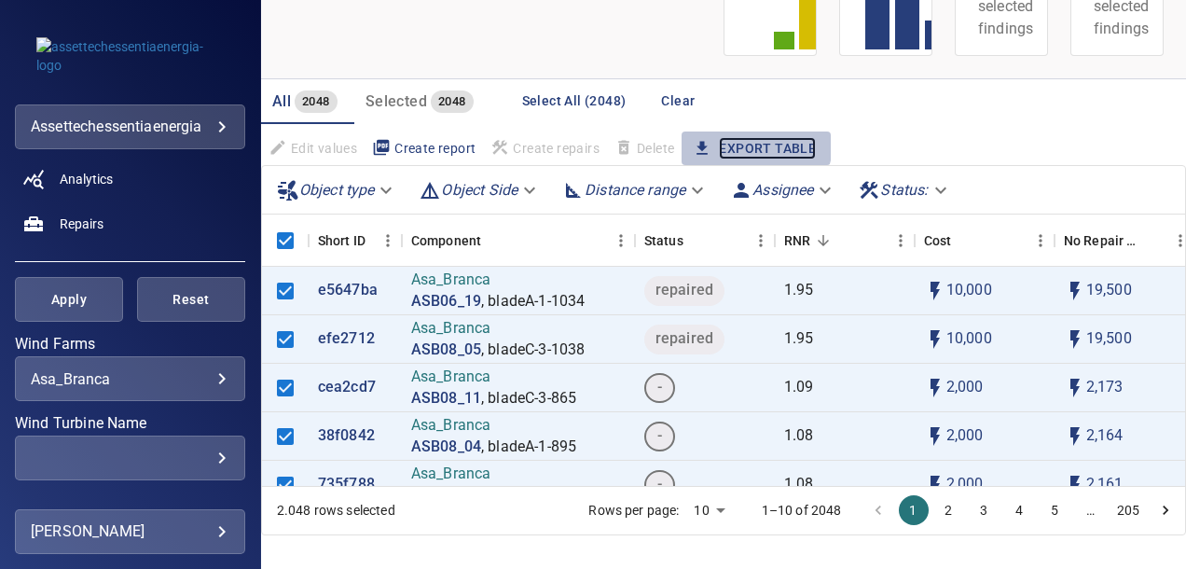
click at [753, 144] on link "Export Table" at bounding box center [767, 148] width 97 height 23
click at [770, 144] on link "Export Table" at bounding box center [767, 148] width 97 height 23
